Goal: Find specific page/section: Find specific page/section

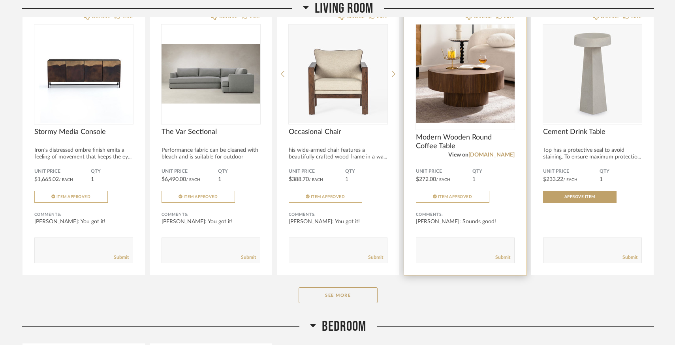
scroll to position [149, 0]
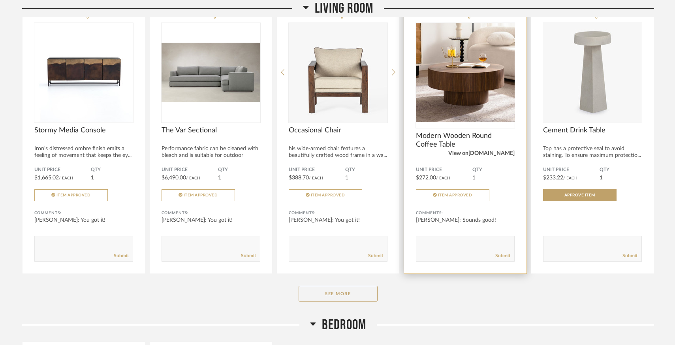
click at [499, 154] on link "[DOMAIN_NAME]" at bounding box center [492, 154] width 46 height 6
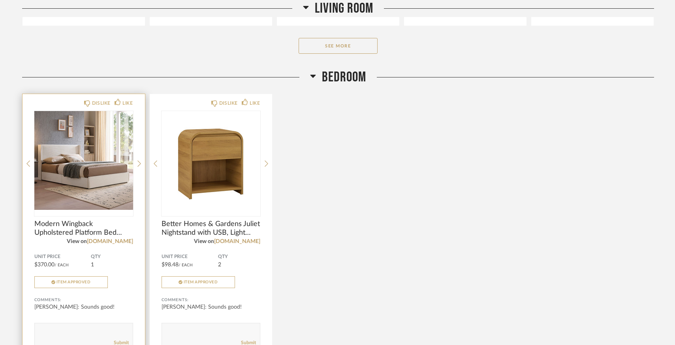
scroll to position [397, 0]
click at [109, 240] on link "[DOMAIN_NAME]" at bounding box center [110, 241] width 46 height 6
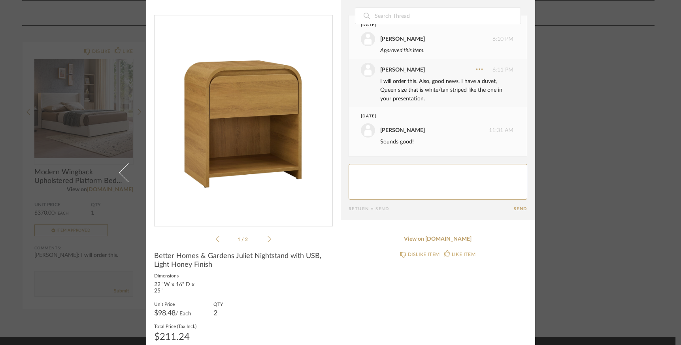
scroll to position [8, 0]
click at [562, 113] on div "× 1 / 2 Date [DATE] [PERSON_NAME] 6:10 PM Approved this item. [PERSON_NAME] 6:1…" at bounding box center [340, 179] width 455 height 385
click at [60, 20] on div "× 1 / 2 Date [DATE] [PERSON_NAME] 6:10 PM Approved this item. [PERSON_NAME] 6:1…" at bounding box center [340, 172] width 681 height 345
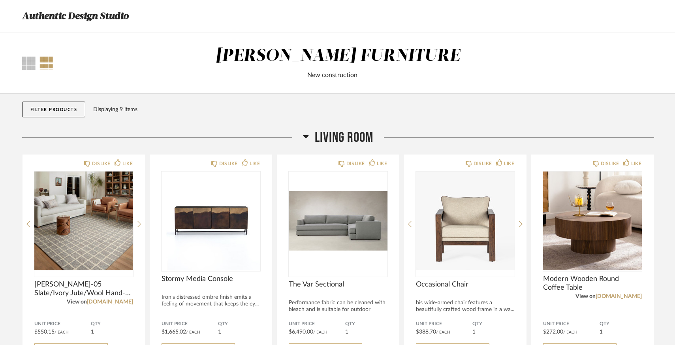
scroll to position [0, 0]
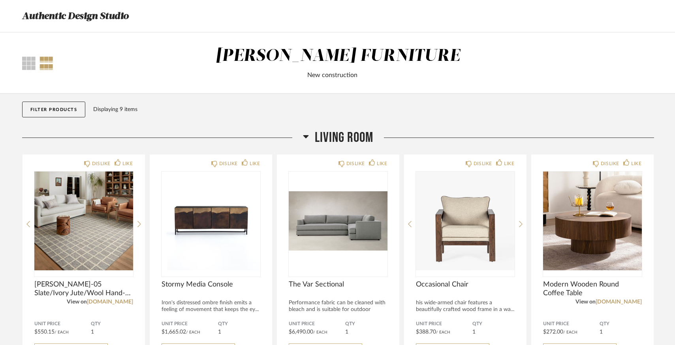
click at [560, 57] on div "Thumbnail View Full View [PERSON_NAME] FURNITURE New construction" at bounding box center [338, 63] width 644 height 34
click at [497, 14] on div "Authentic Design Studio" at bounding box center [337, 16] width 655 height 32
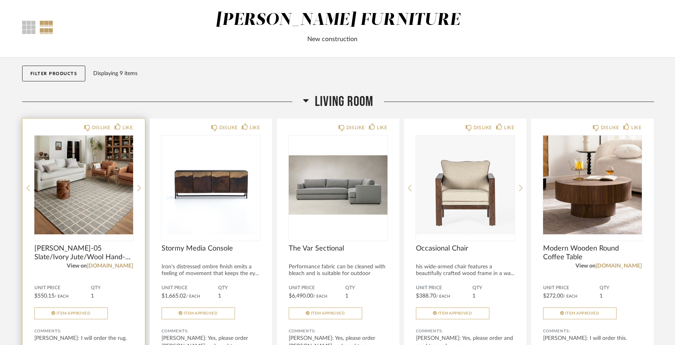
scroll to position [40, 0]
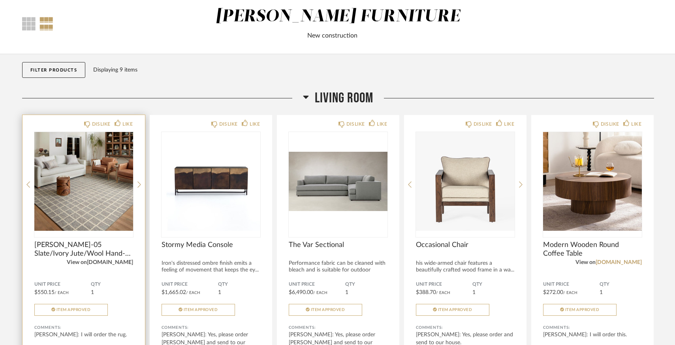
click at [114, 263] on link "[DOMAIN_NAME]" at bounding box center [110, 263] width 46 height 6
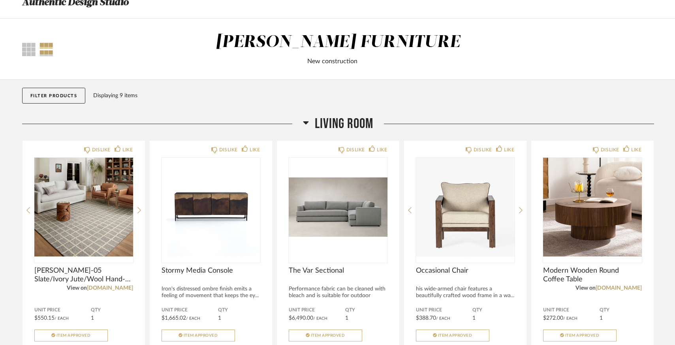
scroll to position [13, 0]
